Goal: Information Seeking & Learning: Learn about a topic

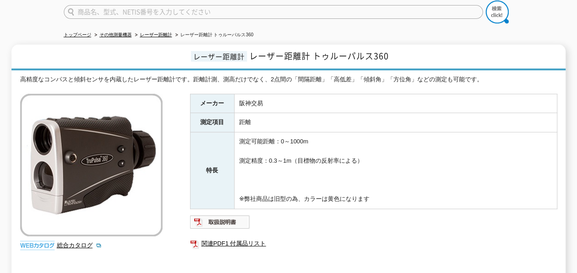
scroll to position [92, 0]
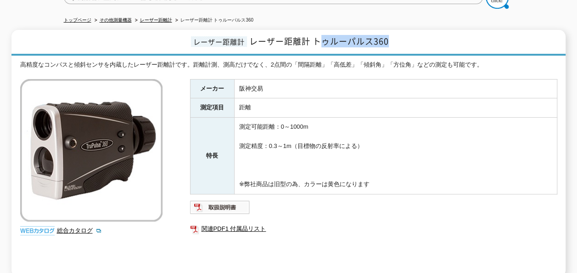
drag, startPoint x: 324, startPoint y: 35, endPoint x: 395, endPoint y: 37, distance: 70.2
click at [395, 37] on h1 "レーザー距離計 レーザー距離計 トゥルーパルス360" at bounding box center [288, 43] width 554 height 26
drag, startPoint x: 395, startPoint y: 37, endPoint x: 373, endPoint y: 98, distance: 65.3
click at [373, 98] on td "距離" at bounding box center [395, 107] width 323 height 19
drag, startPoint x: 240, startPoint y: 117, endPoint x: 285, endPoint y: 117, distance: 45.4
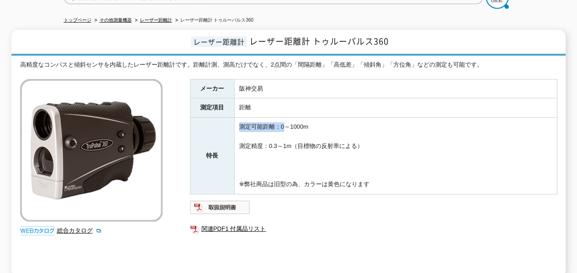
click at [285, 117] on td "測定可能距離：0～1000m 測定精度：0.3～1m（目標物の反射率による） ※弊社商品は旧型の為、カラーは黄色になります" at bounding box center [395, 155] width 323 height 77
drag, startPoint x: 285, startPoint y: 117, endPoint x: 237, endPoint y: 141, distance: 53.8
click at [250, 152] on td "測定可能距離：0～1000m 測定精度：0.3～1m（目標物の反射率による） ※弊社商品は旧型の為、カラーは黄色になります" at bounding box center [395, 155] width 323 height 77
drag, startPoint x: 236, startPoint y: 140, endPoint x: 287, endPoint y: 141, distance: 51.4
click at [287, 141] on td "測定可能距離：0～1000m 測定精度：0.3～1m（目標物の反射率による） ※弊社商品は旧型の為、カラーは黄色になります" at bounding box center [395, 155] width 323 height 77
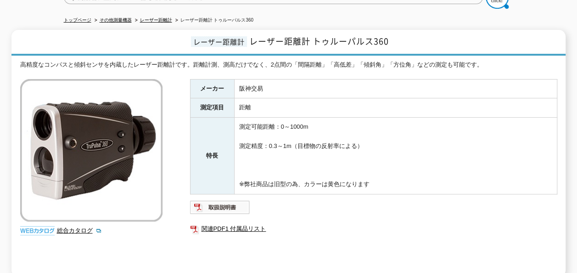
drag, startPoint x: 287, startPoint y: 141, endPoint x: 266, endPoint y: 167, distance: 33.9
click at [266, 167] on td "測定可能距離：0～1000m 測定精度：0.3～1m（目標物の反射率による） ※弊社商品は旧型の為、カラーは黄色になります" at bounding box center [395, 155] width 323 height 77
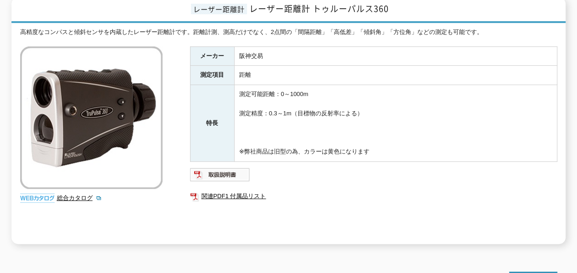
scroll to position [138, 0]
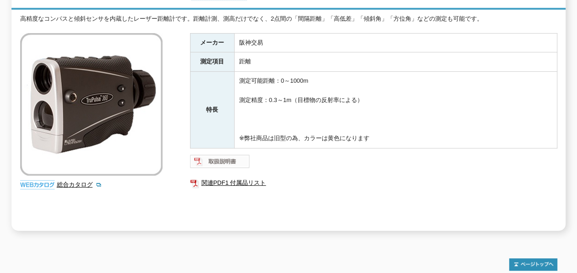
click at [222, 154] on img at bounding box center [220, 161] width 60 height 15
